Goal: Go to known website: Go to known website

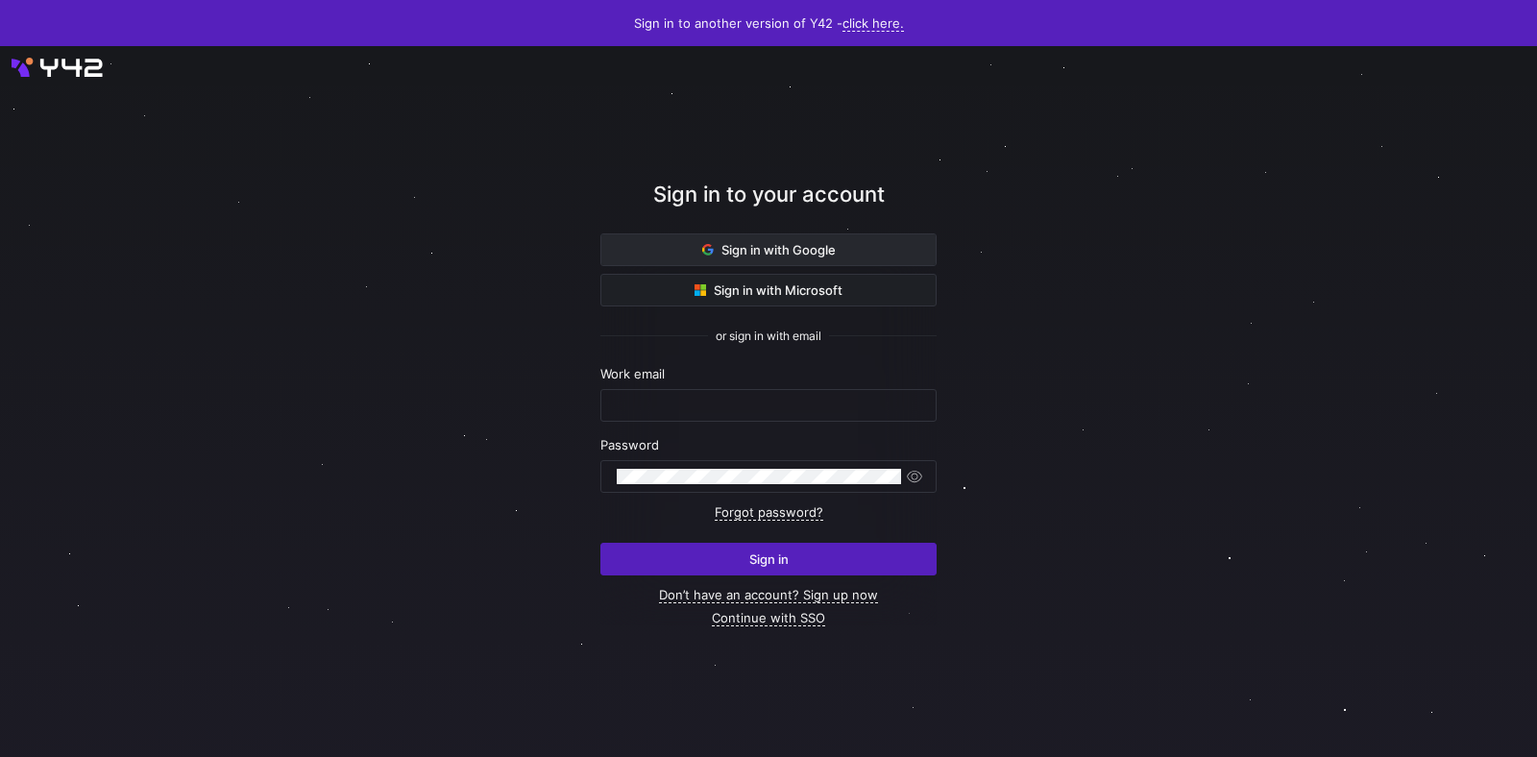
click at [802, 255] on span "Sign in with Google" at bounding box center [769, 249] width 134 height 15
